Goal: Transaction & Acquisition: Obtain resource

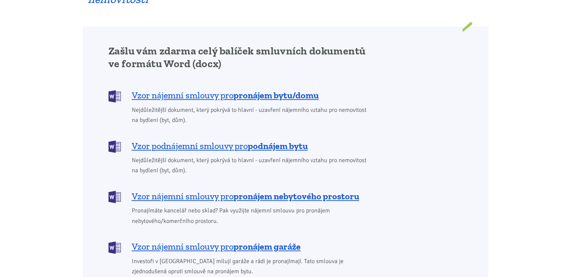
scroll to position [598, 0]
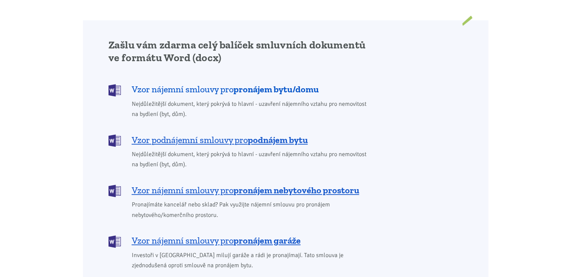
click at [250, 84] on b "pronájem bytu/domu" at bounding box center [276, 89] width 85 height 11
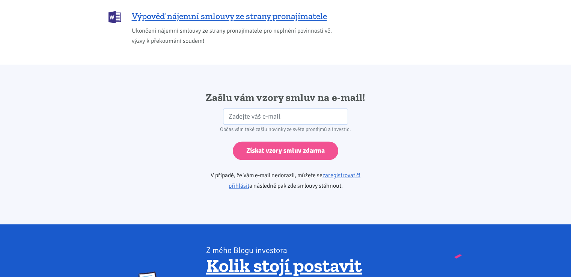
scroll to position [1192, 0]
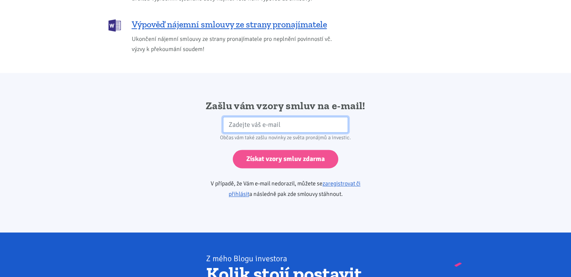
click at [261, 118] on input "email" at bounding box center [285, 125] width 125 height 16
type input "[EMAIL_ADDRESS][PERSON_NAME][DOMAIN_NAME]"
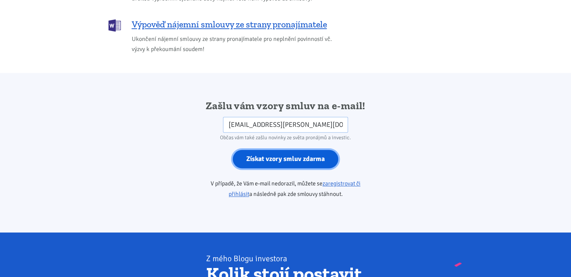
click at [287, 150] on input "Získat vzory smluv zdarma" at bounding box center [286, 159] width 106 height 18
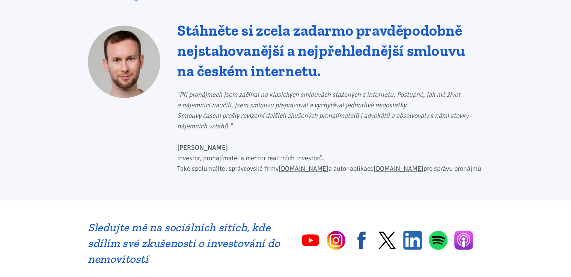
scroll to position [334, 0]
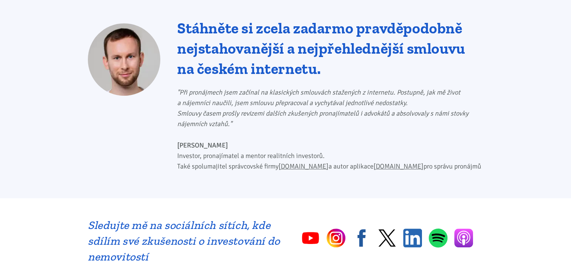
click at [333, 232] on img at bounding box center [336, 238] width 19 height 19
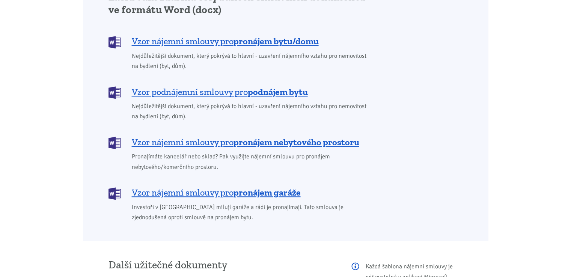
scroll to position [652, 0]
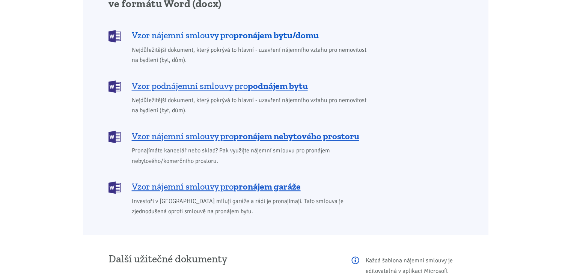
click at [252, 30] on b "pronájem bytu/domu" at bounding box center [276, 35] width 85 height 11
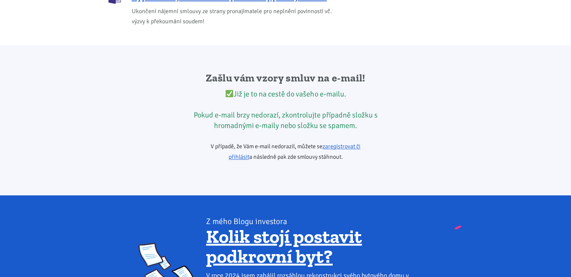
scroll to position [1254, 0]
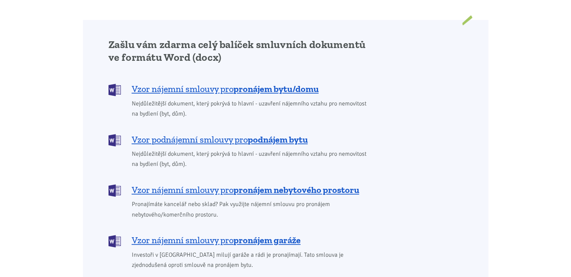
scroll to position [598, 0]
click at [193, 83] on span "Vzor nájemní smlouvy pro pronájem bytu/domu" at bounding box center [225, 89] width 187 height 12
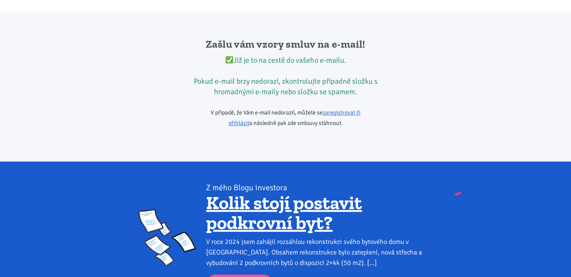
scroll to position [1254, 0]
